Goal: Find specific page/section: Find specific page/section

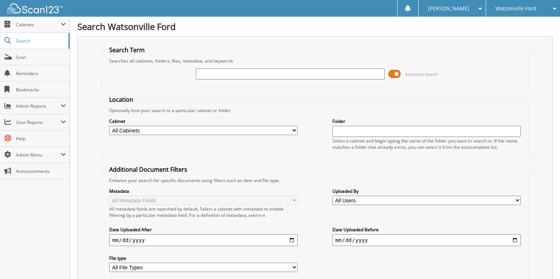
click at [244, 72] on input "text" at bounding box center [290, 74] width 189 height 11
type input "7982997008"
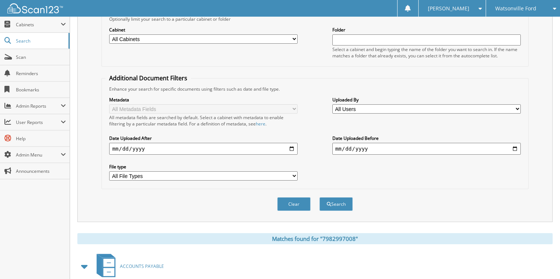
scroll to position [172, 0]
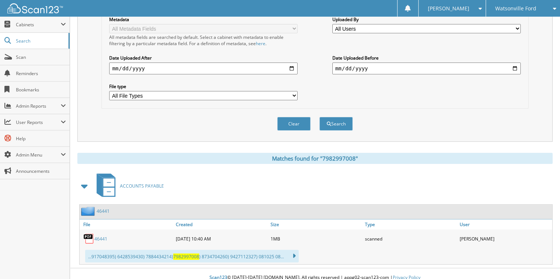
click at [99, 236] on link "46441" at bounding box center [100, 239] width 13 height 6
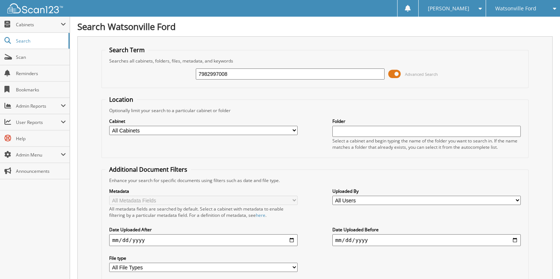
drag, startPoint x: 243, startPoint y: 69, endPoint x: 169, endPoint y: 74, distance: 74.3
click at [169, 74] on div "7982997008 Advanced Search" at bounding box center [315, 74] width 419 height 20
type input "20251255"
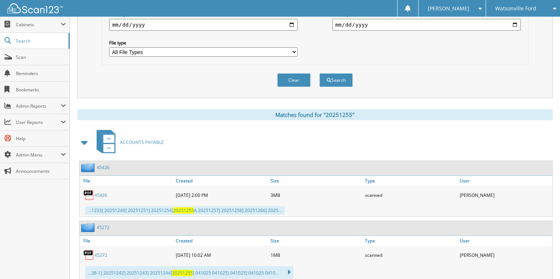
scroll to position [222, 0]
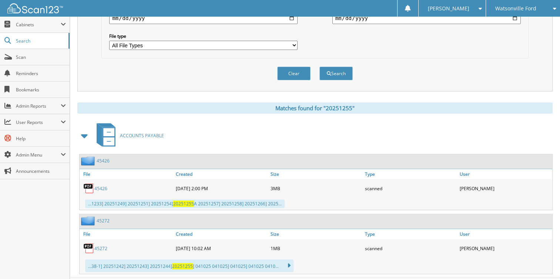
click at [105, 186] on link "45426" at bounding box center [100, 189] width 13 height 6
